Goal: Navigation & Orientation: Find specific page/section

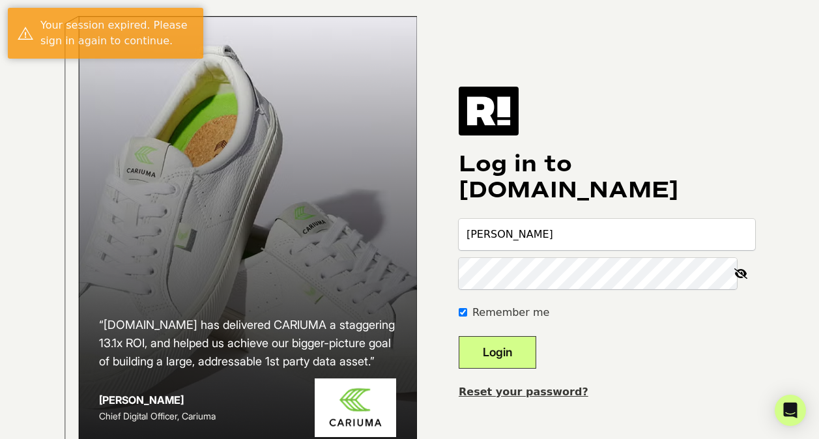
type input "[PERSON_NAME][EMAIL_ADDRESS][DOMAIN_NAME]"
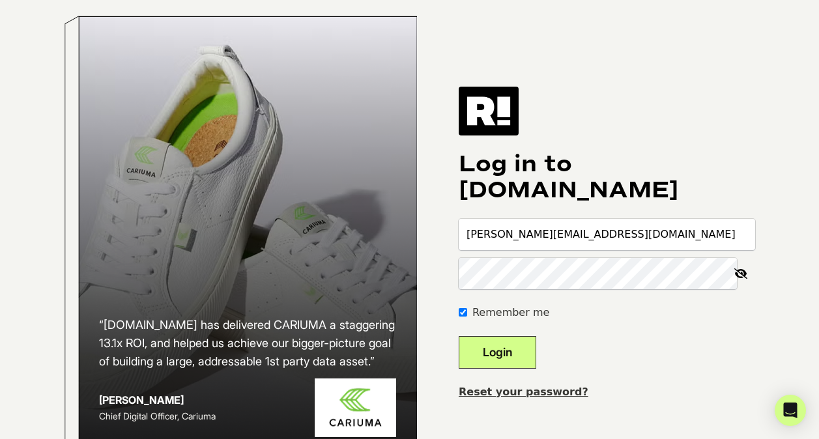
click at [476, 316] on div "Remember me" at bounding box center [606, 313] width 296 height 16
click at [467, 316] on input "Remember me" at bounding box center [462, 312] width 8 height 8
checkbox input "false"
click at [516, 358] on button "Login" at bounding box center [496, 352] width 77 height 33
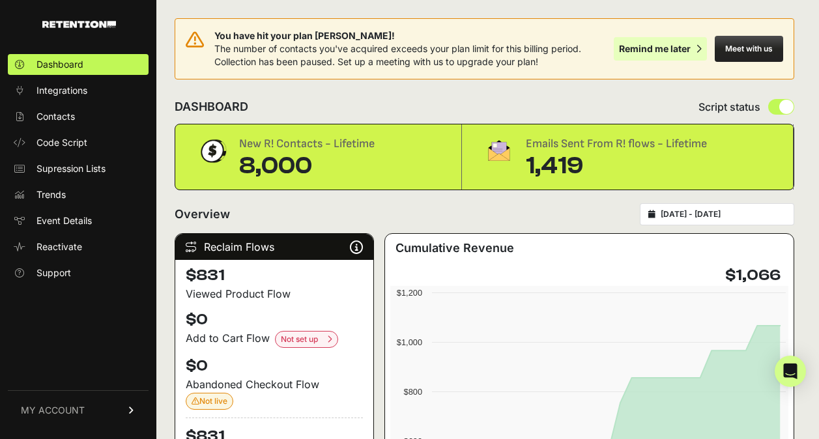
click at [673, 52] on div "Remind me later" at bounding box center [655, 48] width 72 height 13
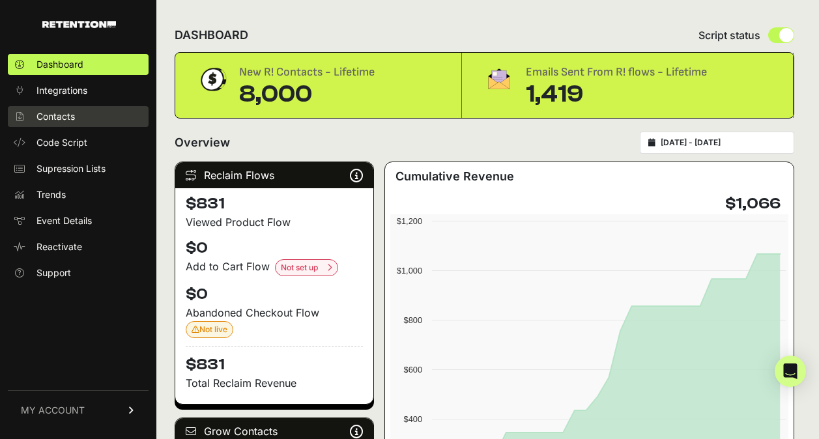
click at [57, 119] on span "Contacts" at bounding box center [55, 116] width 38 height 13
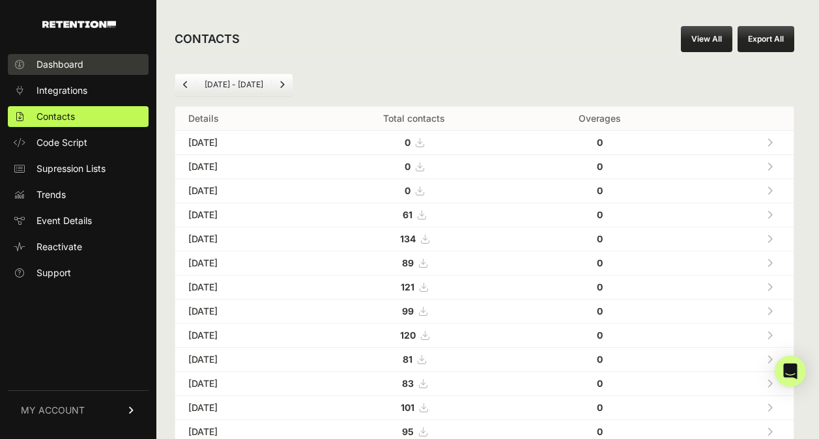
click at [73, 66] on span "Dashboard" at bounding box center [59, 64] width 47 height 13
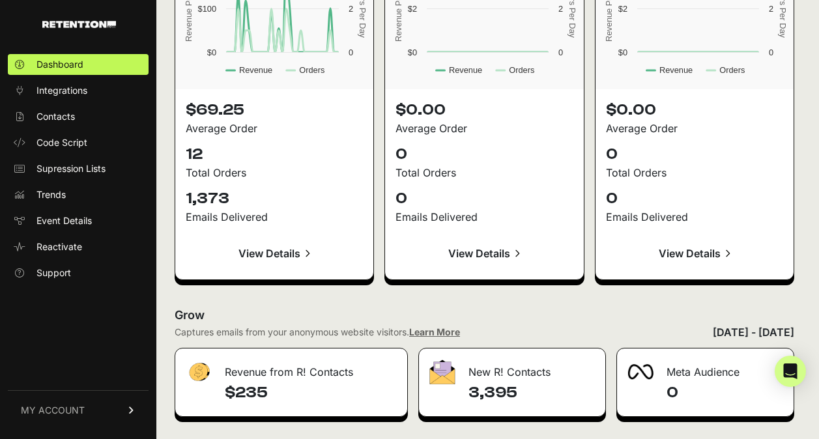
scroll to position [1248, 0]
